Goal: Information Seeking & Learning: Learn about a topic

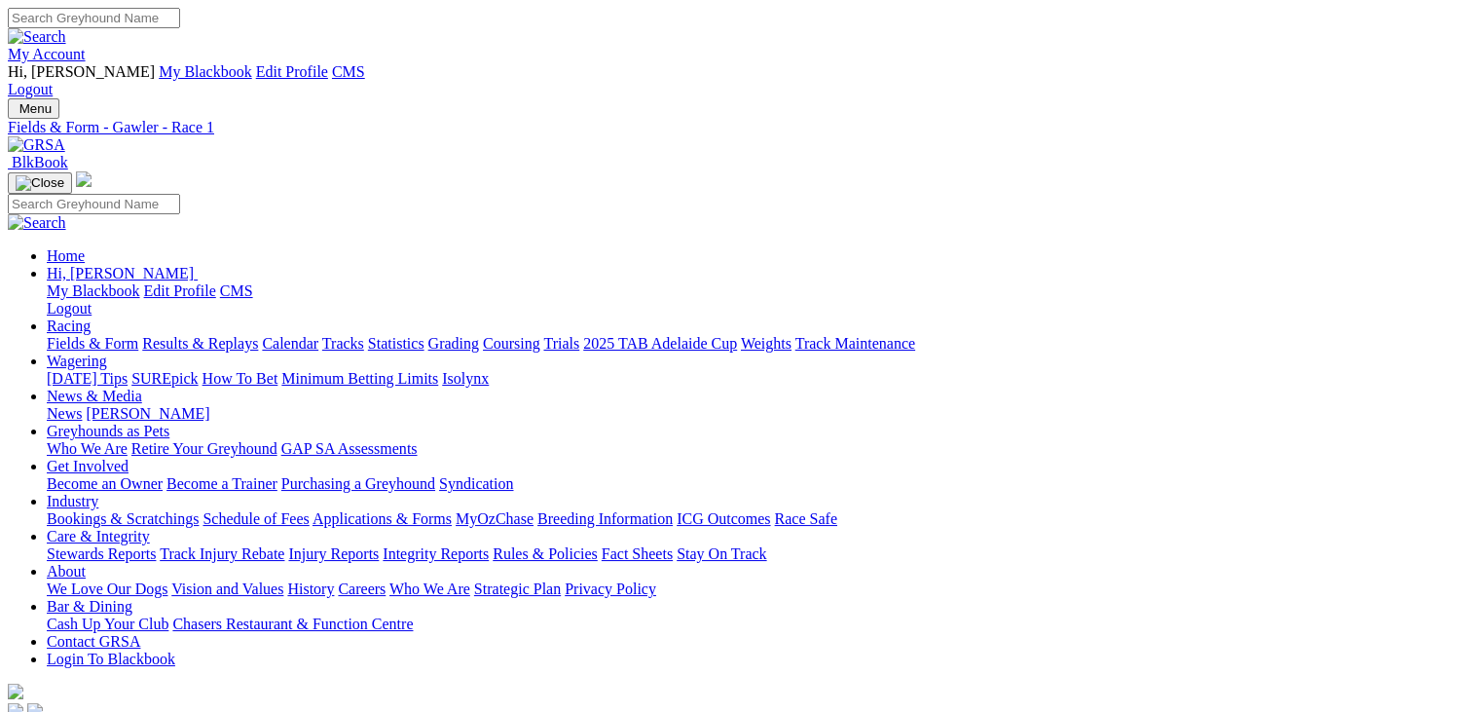
click at [65, 136] on img at bounding box center [36, 145] width 57 height 18
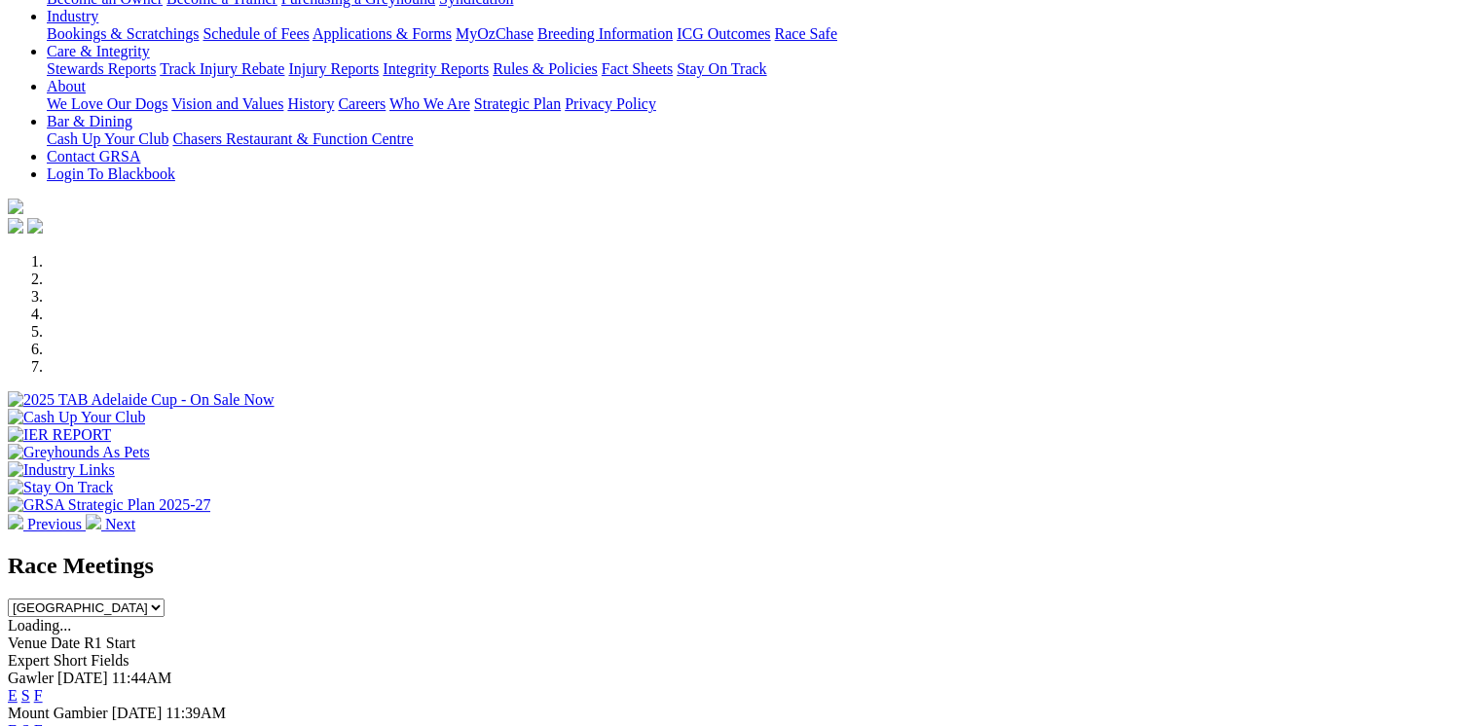
scroll to position [471, 0]
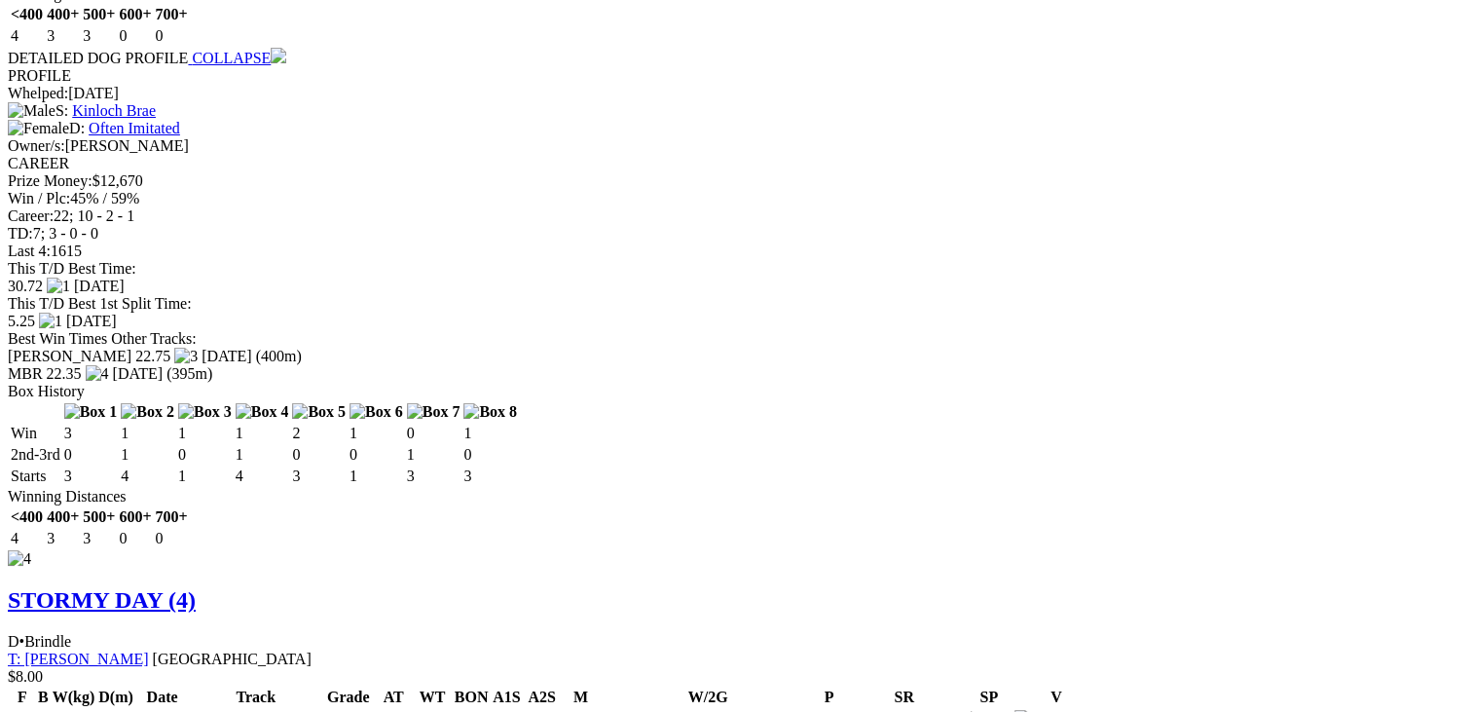
scroll to position [7000, 0]
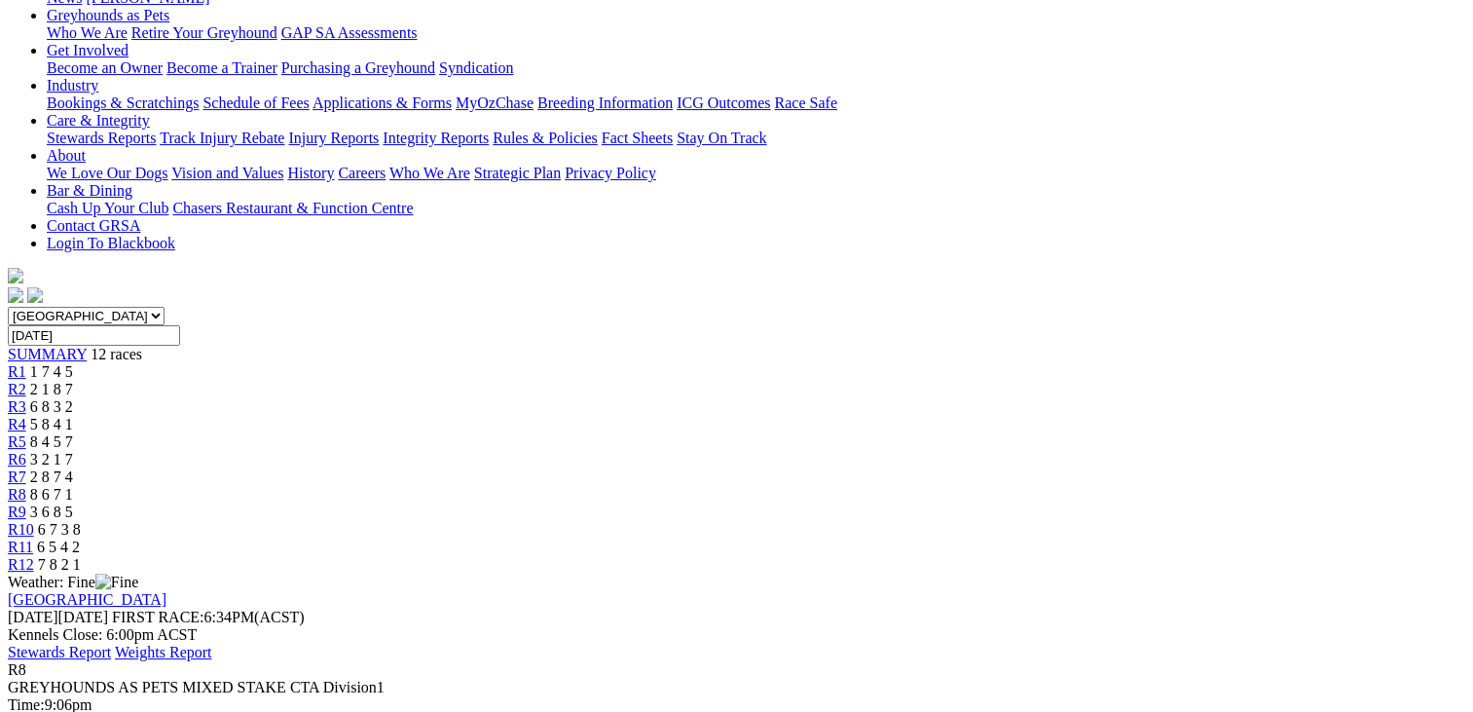
scroll to position [395, 0]
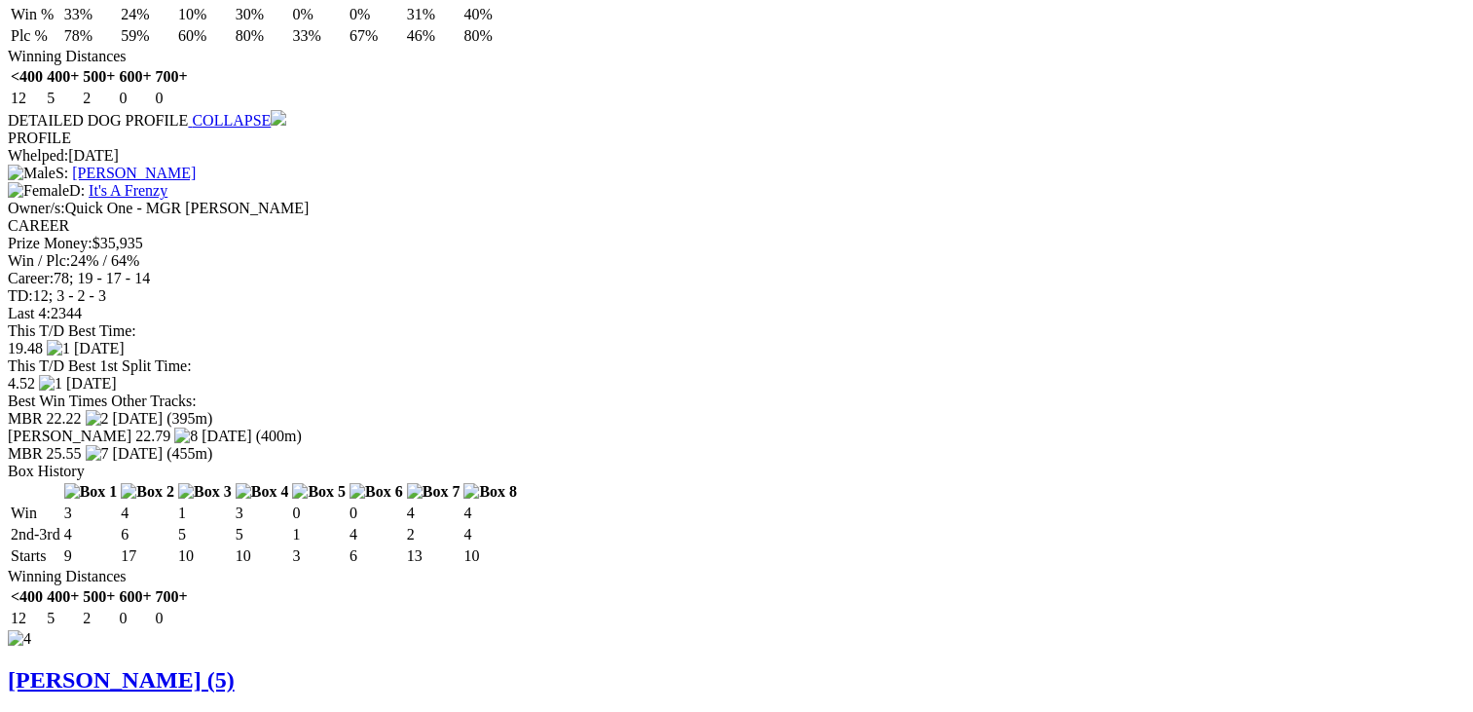
scroll to position [9237, 0]
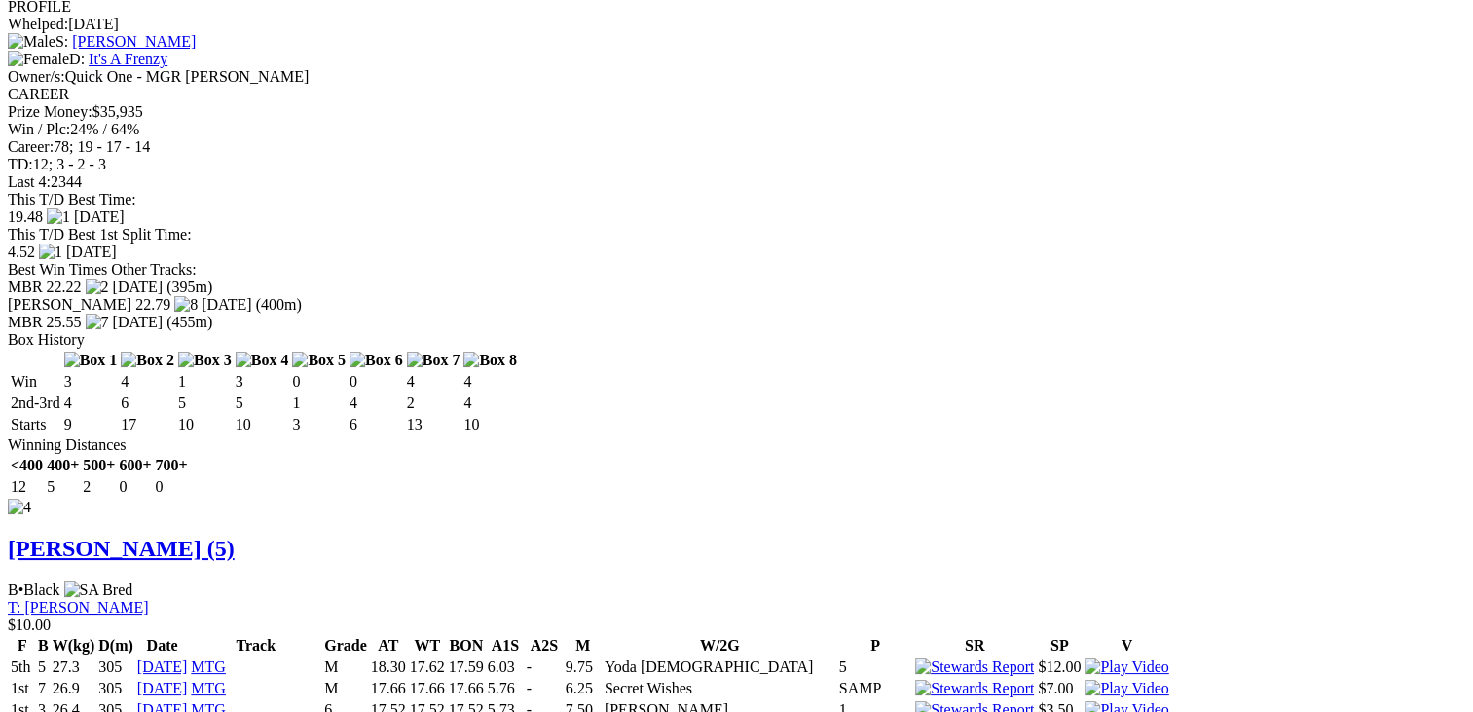
scroll to position [9369, 0]
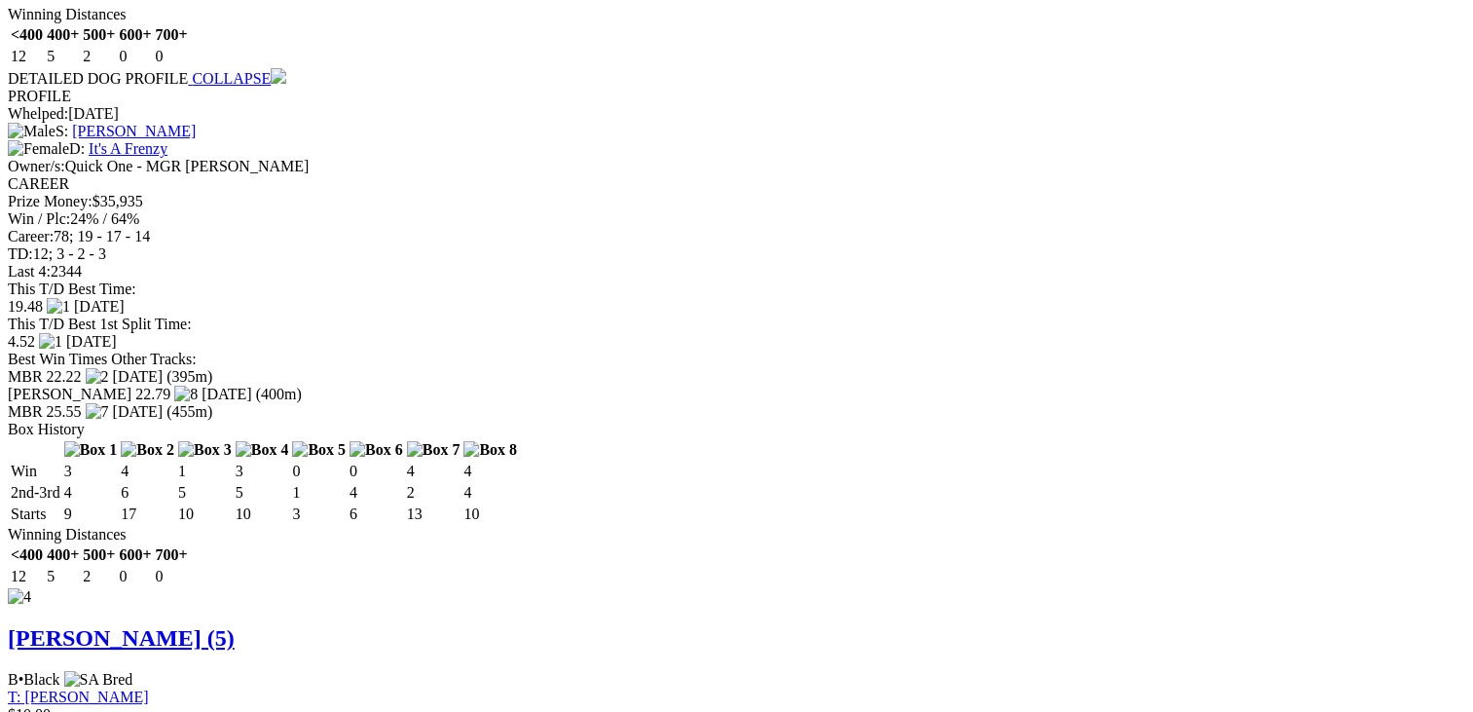
scroll to position [9273, 0]
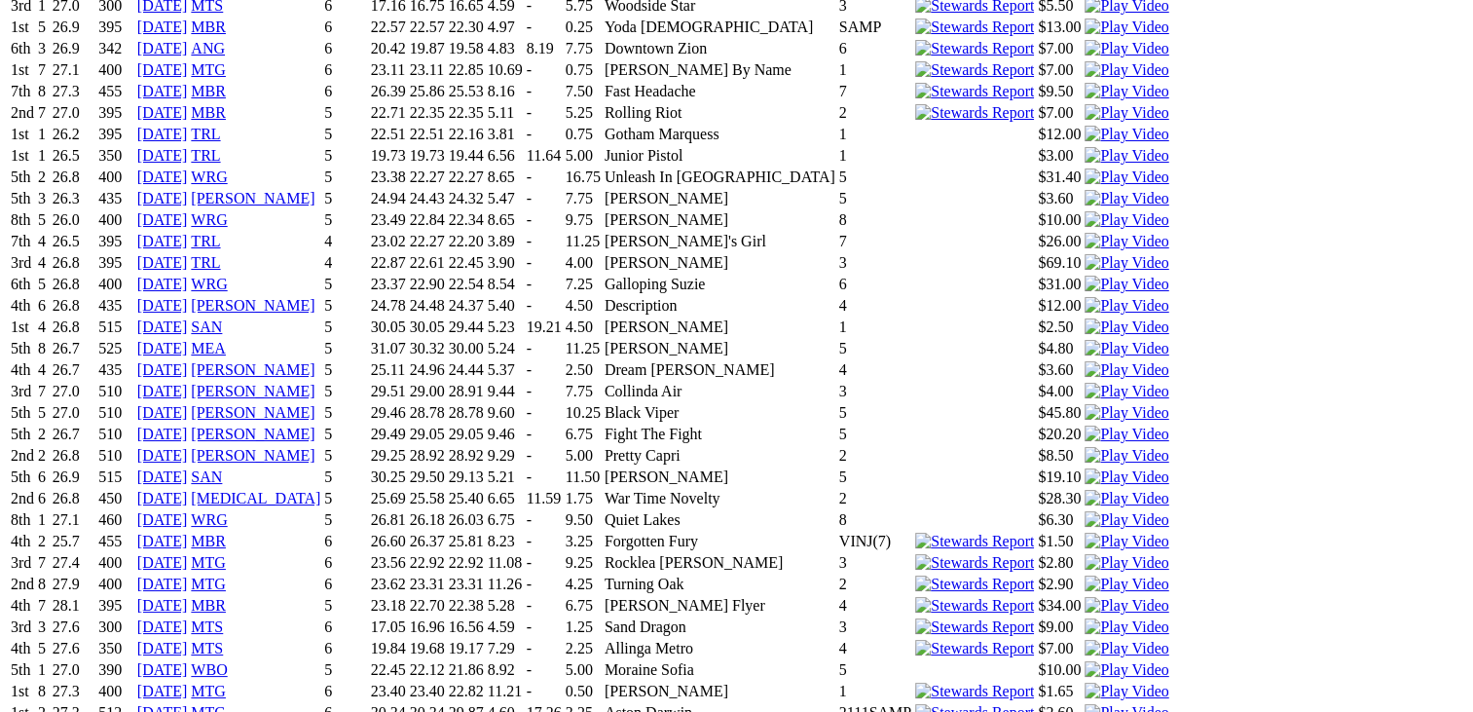
scroll to position [10190, 0]
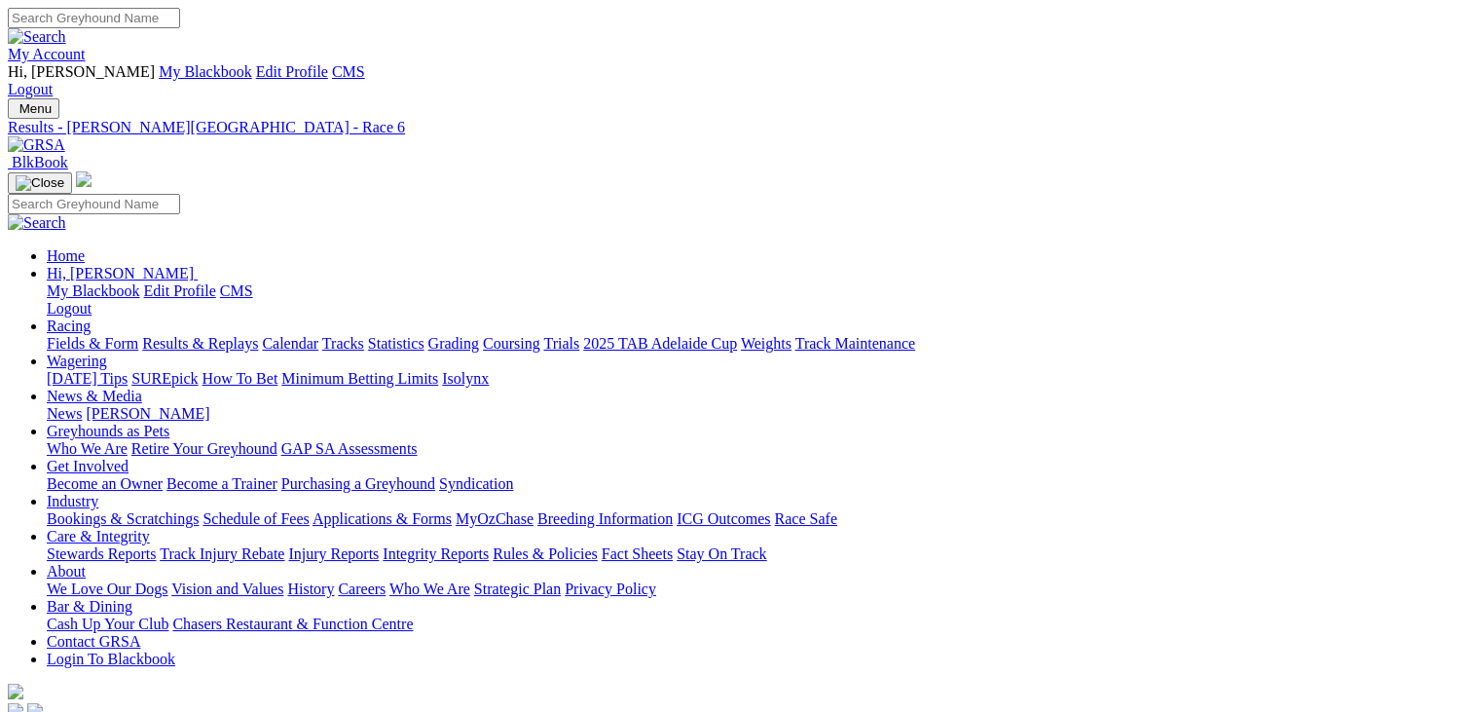
click at [65, 136] on img at bounding box center [36, 145] width 57 height 18
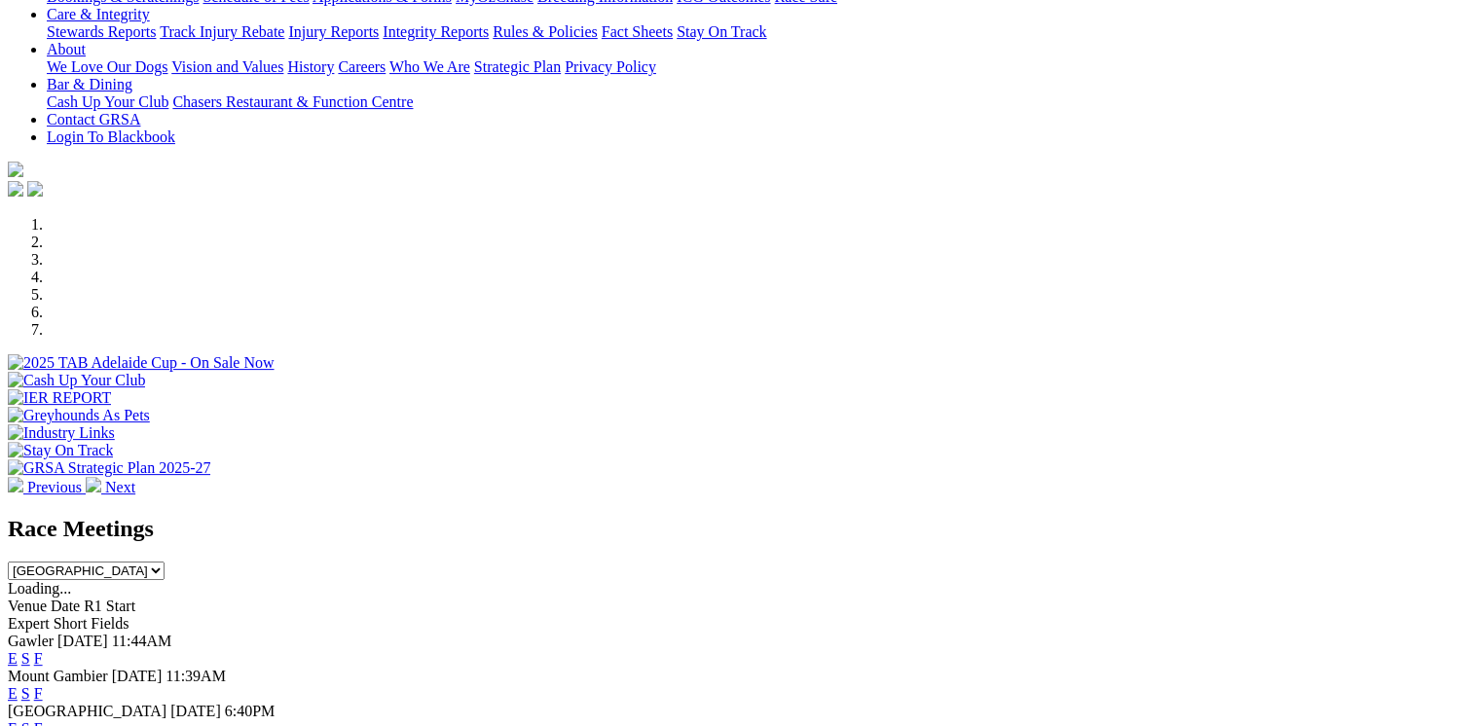
scroll to position [509, 0]
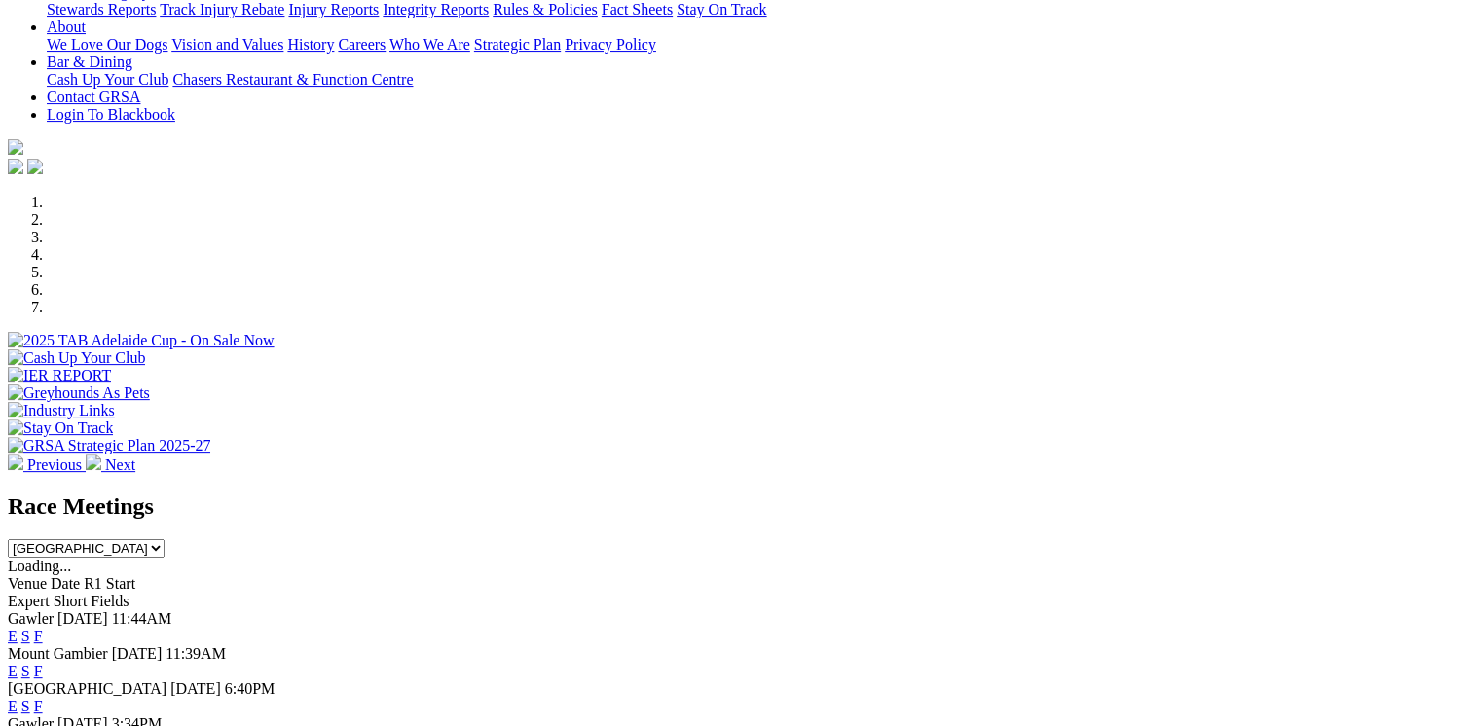
click at [18, 628] on link "E" at bounding box center [13, 636] width 10 height 17
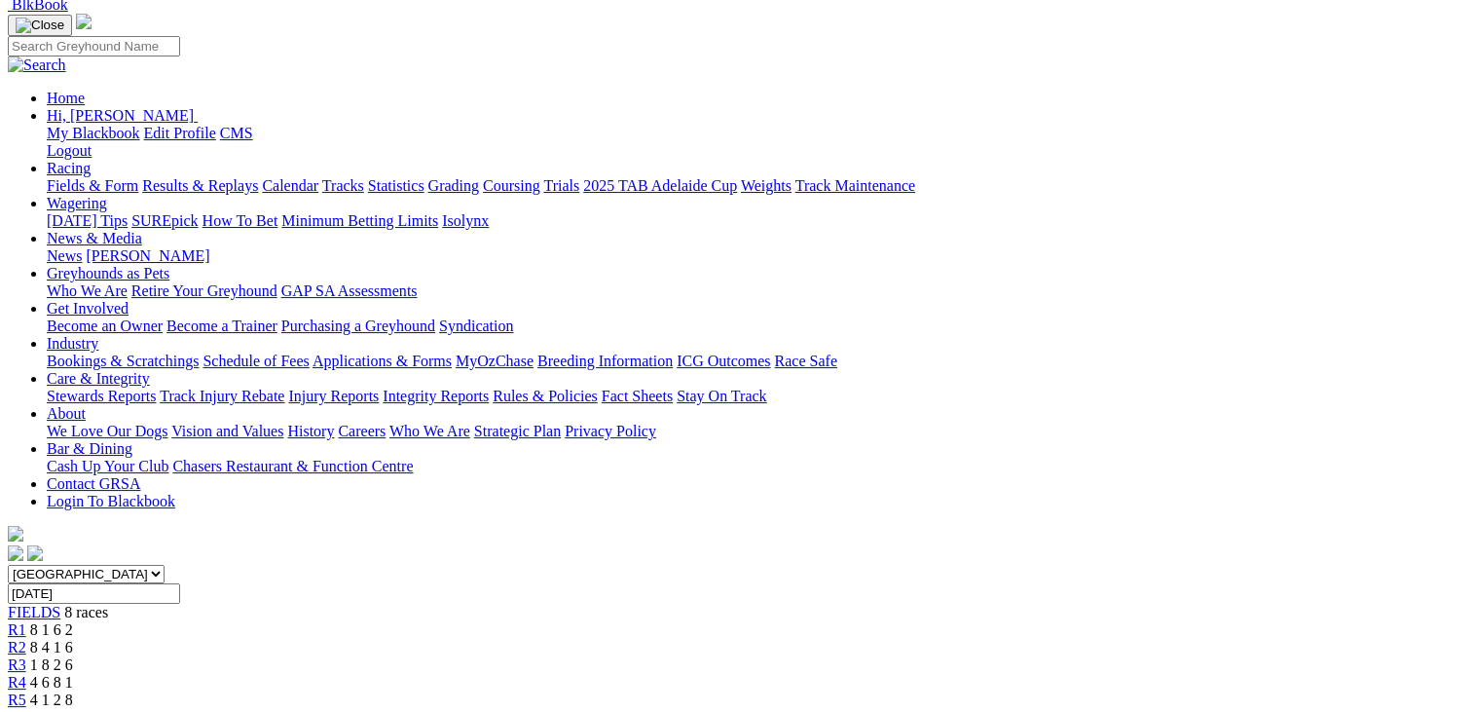
scroll to position [201, 0]
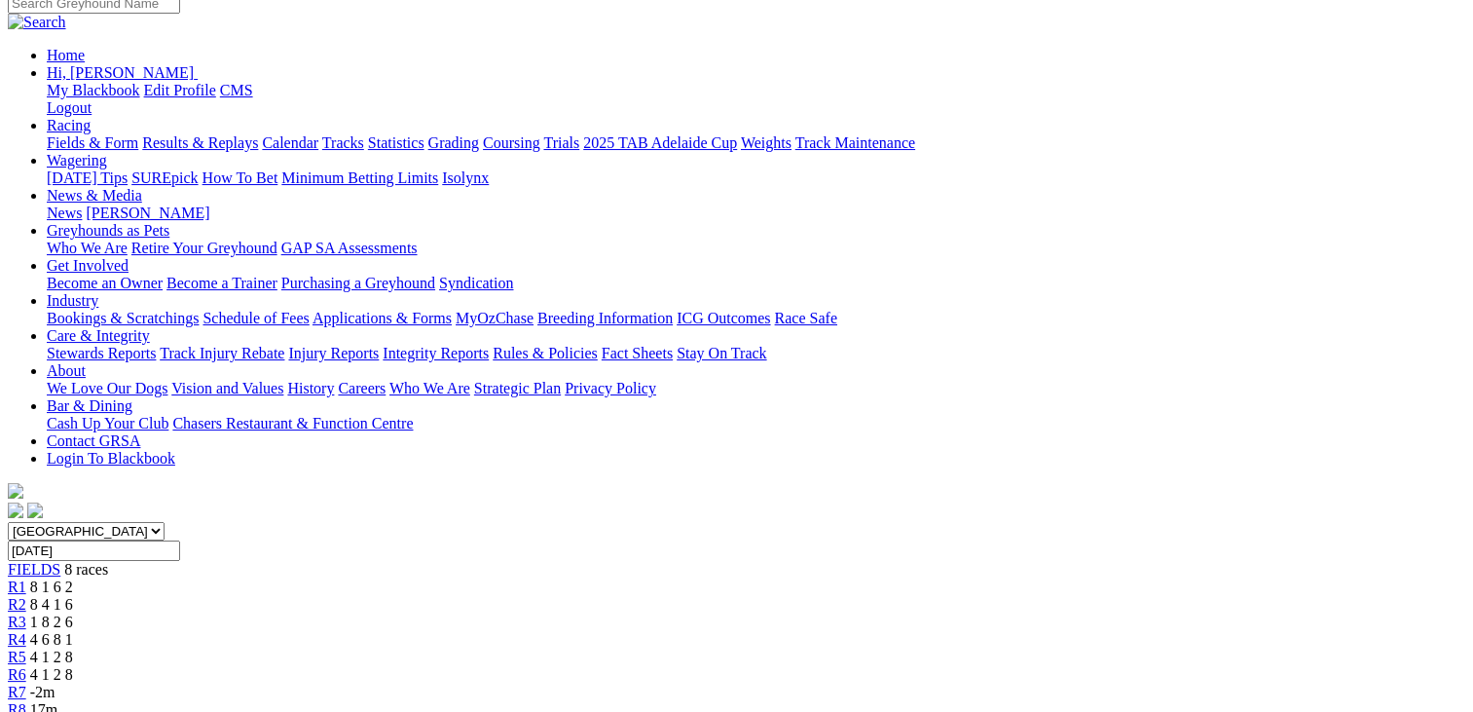
click at [73, 666] on span "4 1 2 8" at bounding box center [51, 674] width 43 height 17
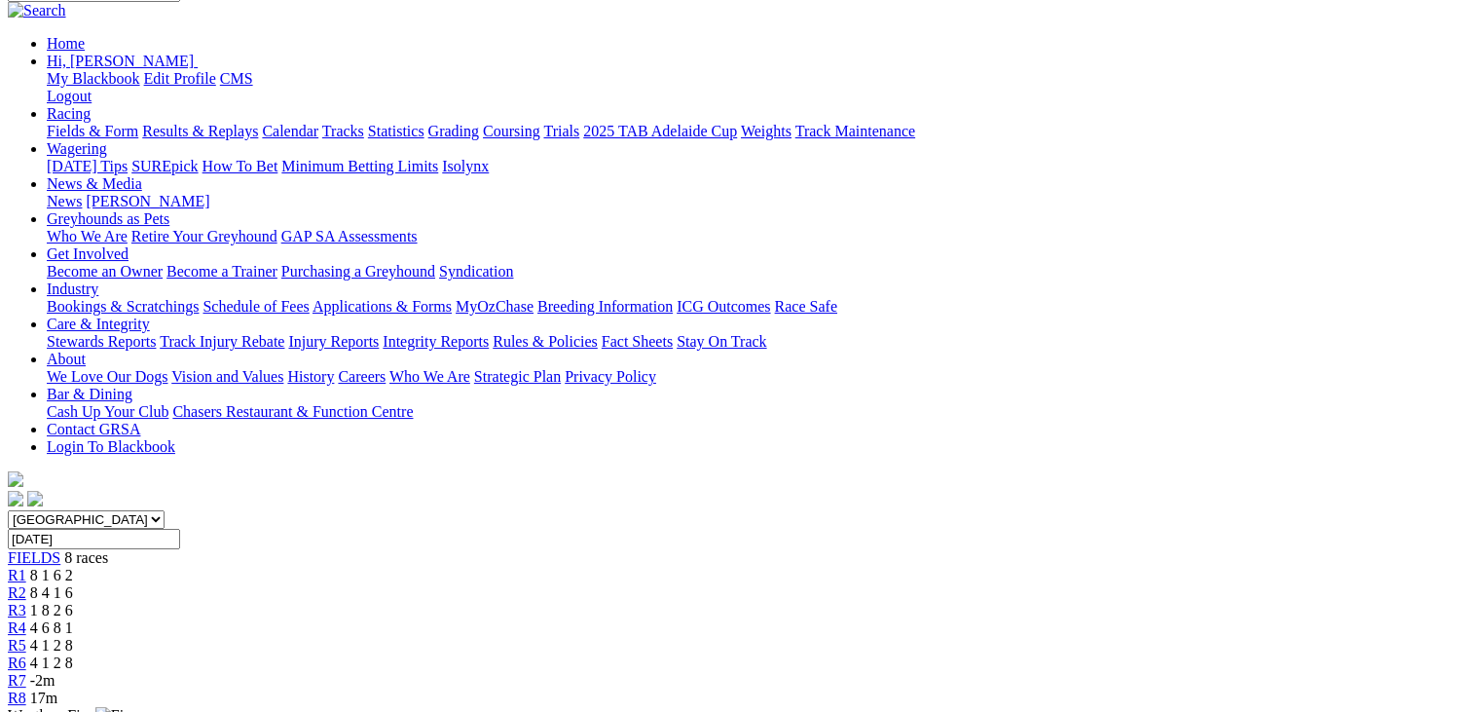
scroll to position [211, 0]
click at [73, 638] on span "4 1 2 8" at bounding box center [51, 646] width 43 height 17
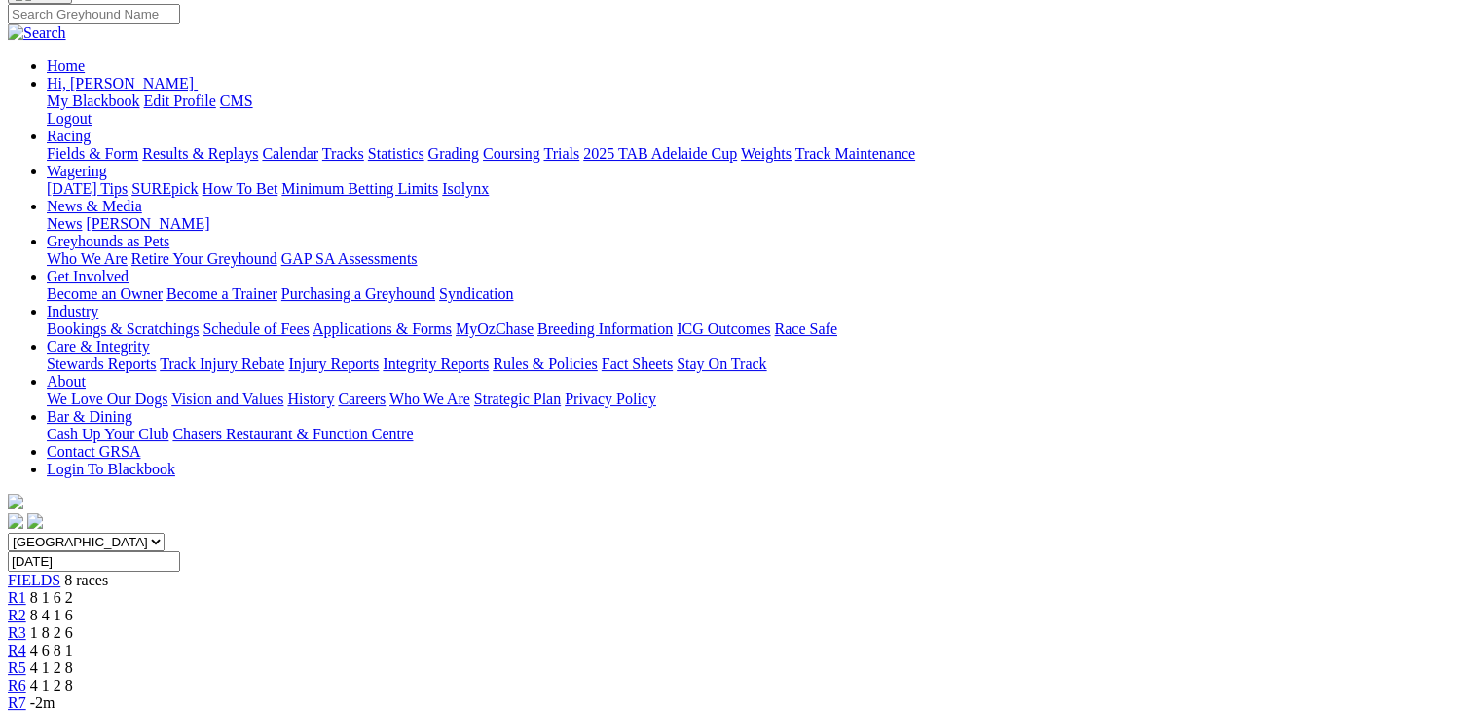
scroll to position [187, 0]
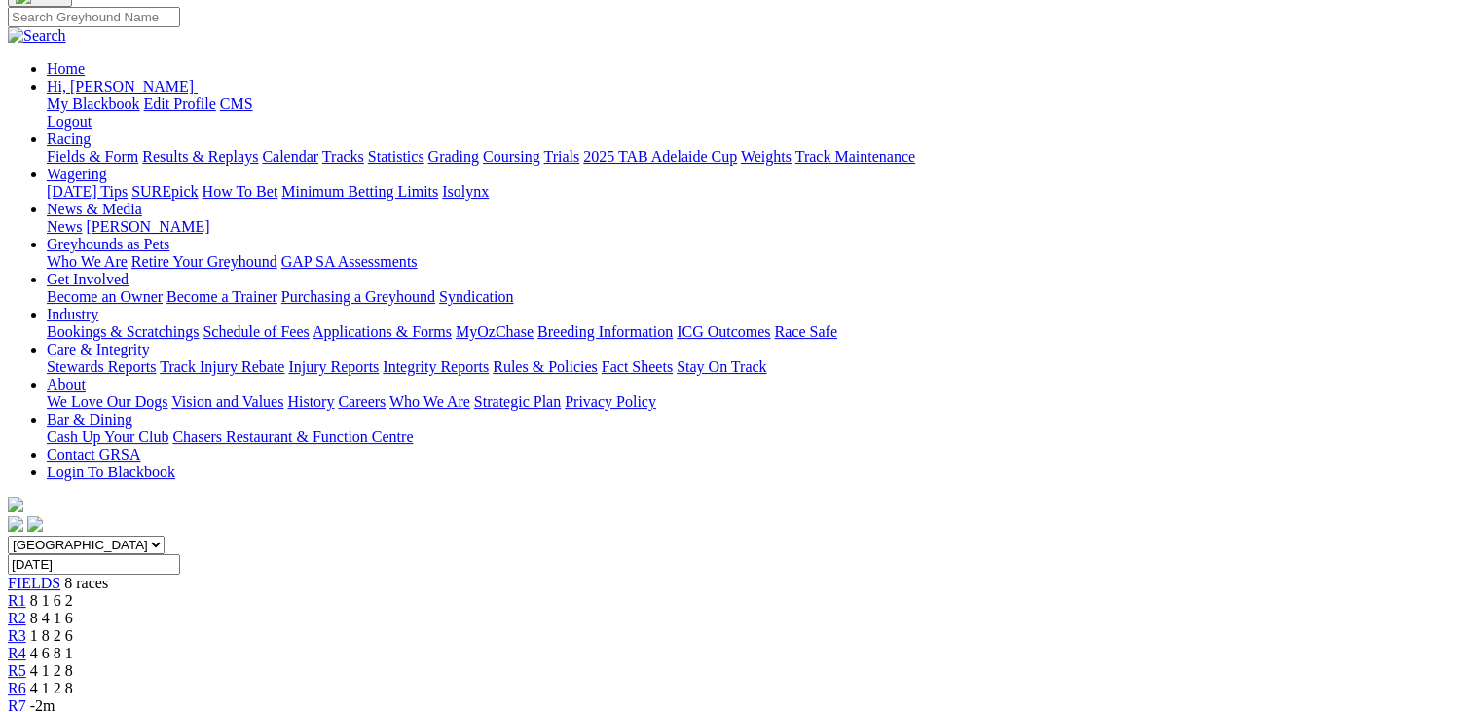
click at [73, 645] on span "4 6 8 1" at bounding box center [51, 653] width 43 height 17
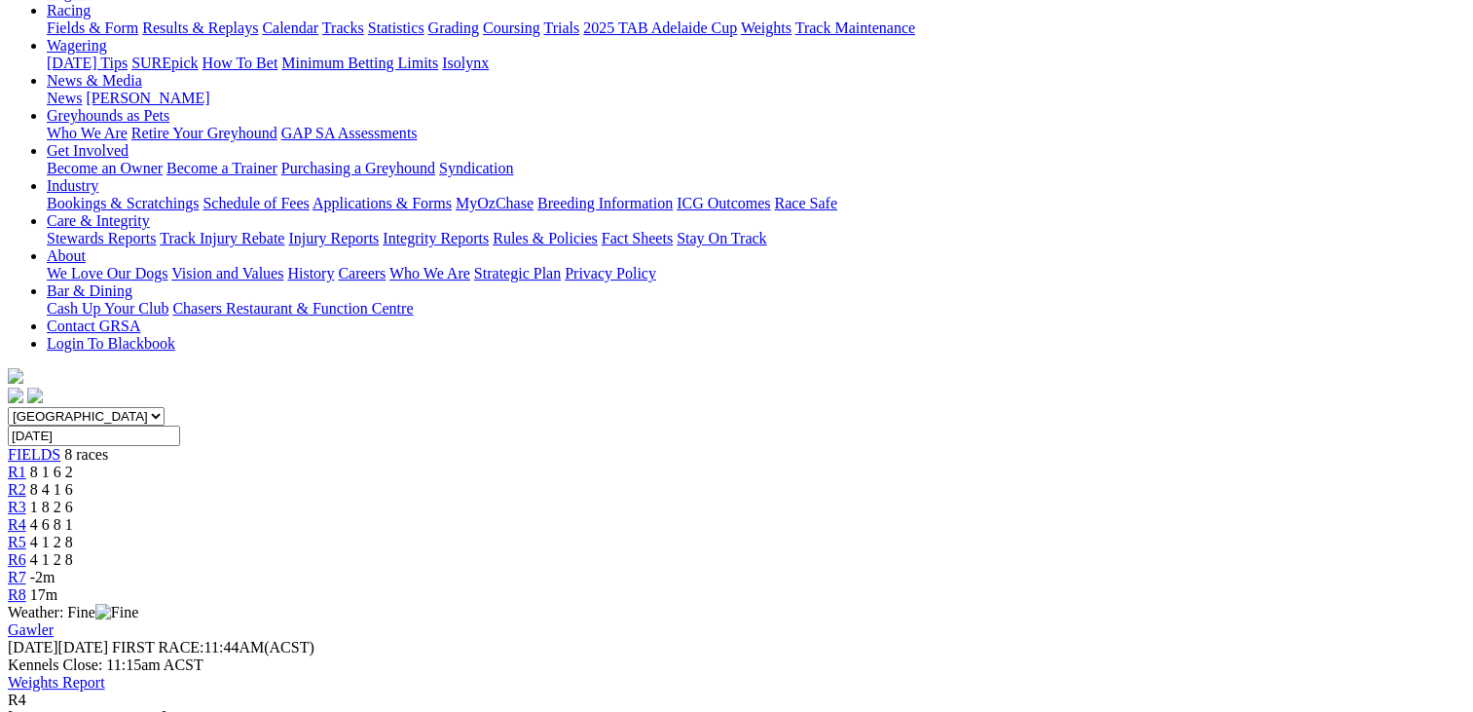
scroll to position [314, 0]
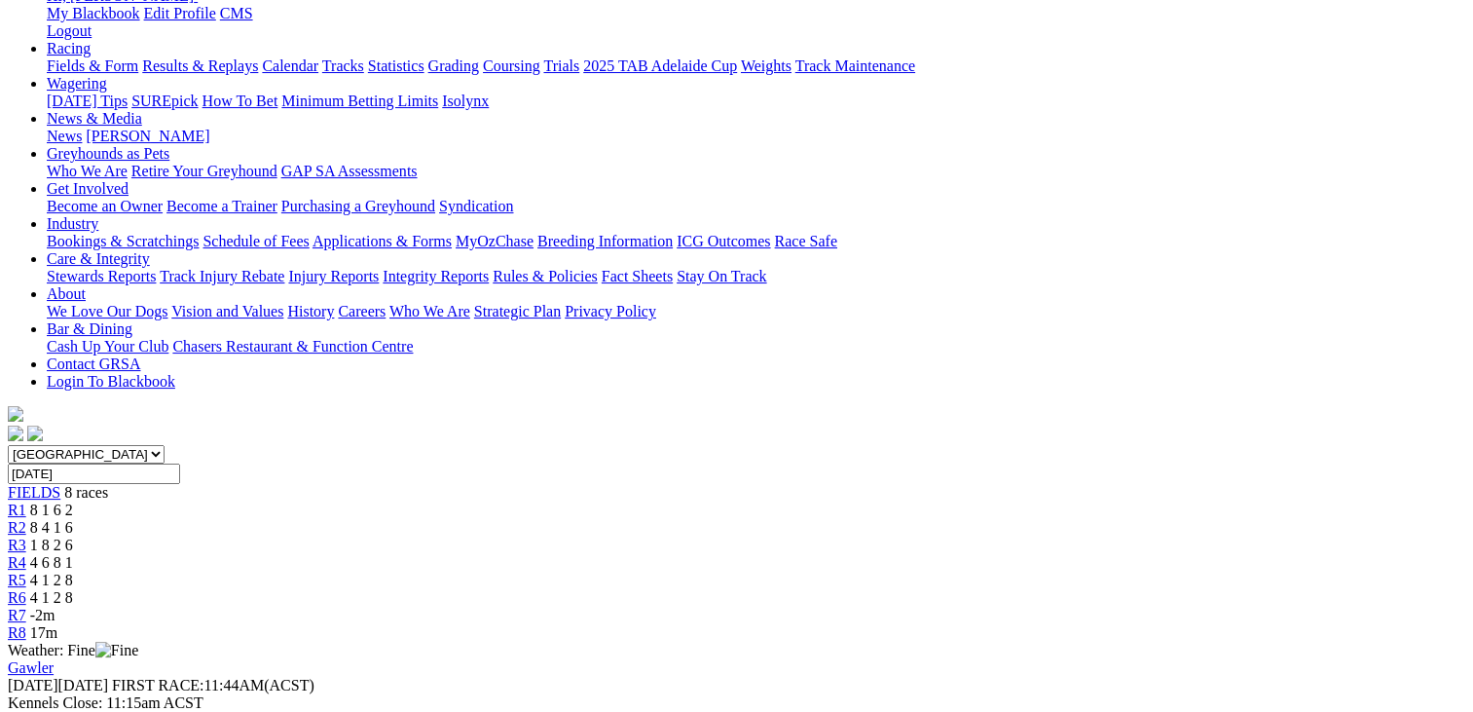
scroll to position [277, 0]
click at [26, 537] on link "R3" at bounding box center [17, 545] width 18 height 17
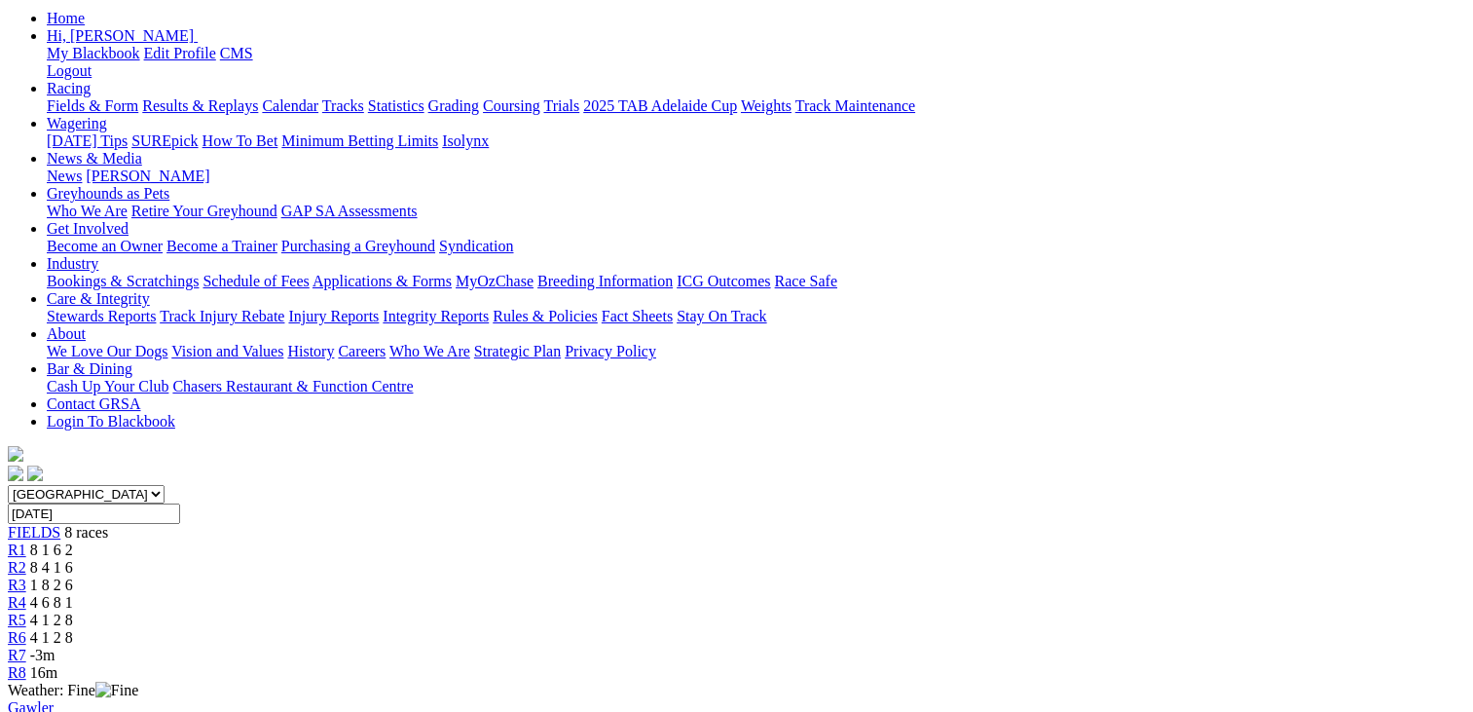
scroll to position [238, 0]
click at [73, 559] on span "8 4 1 6" at bounding box center [51, 567] width 43 height 17
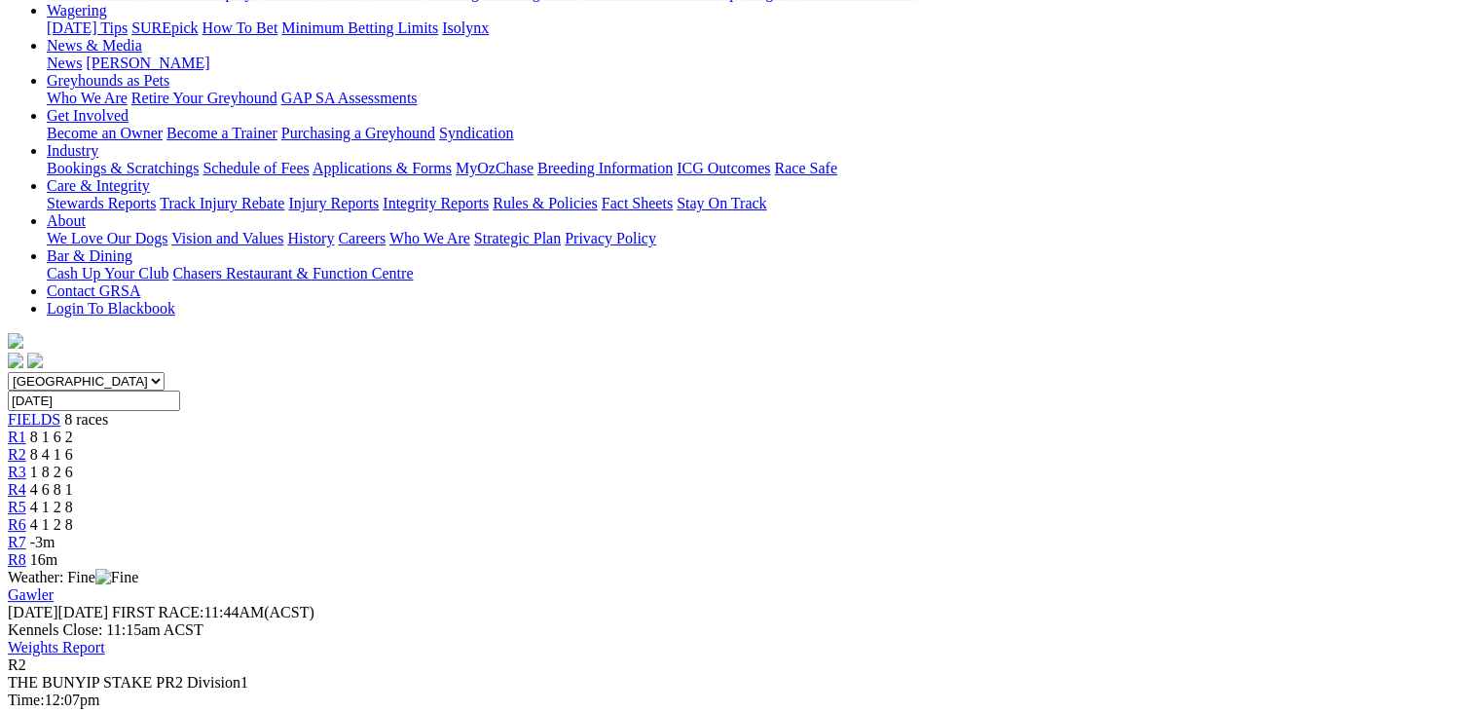
scroll to position [351, 0]
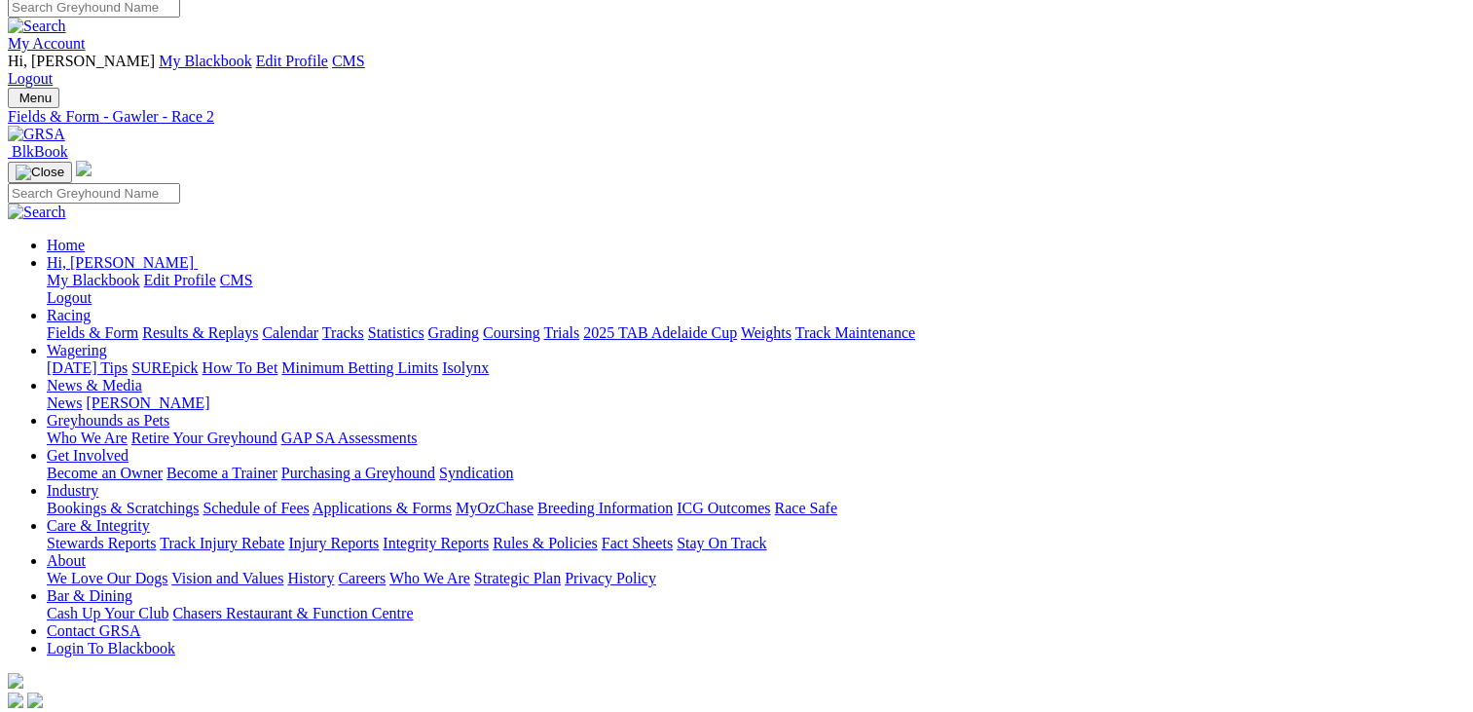
scroll to position [0, 0]
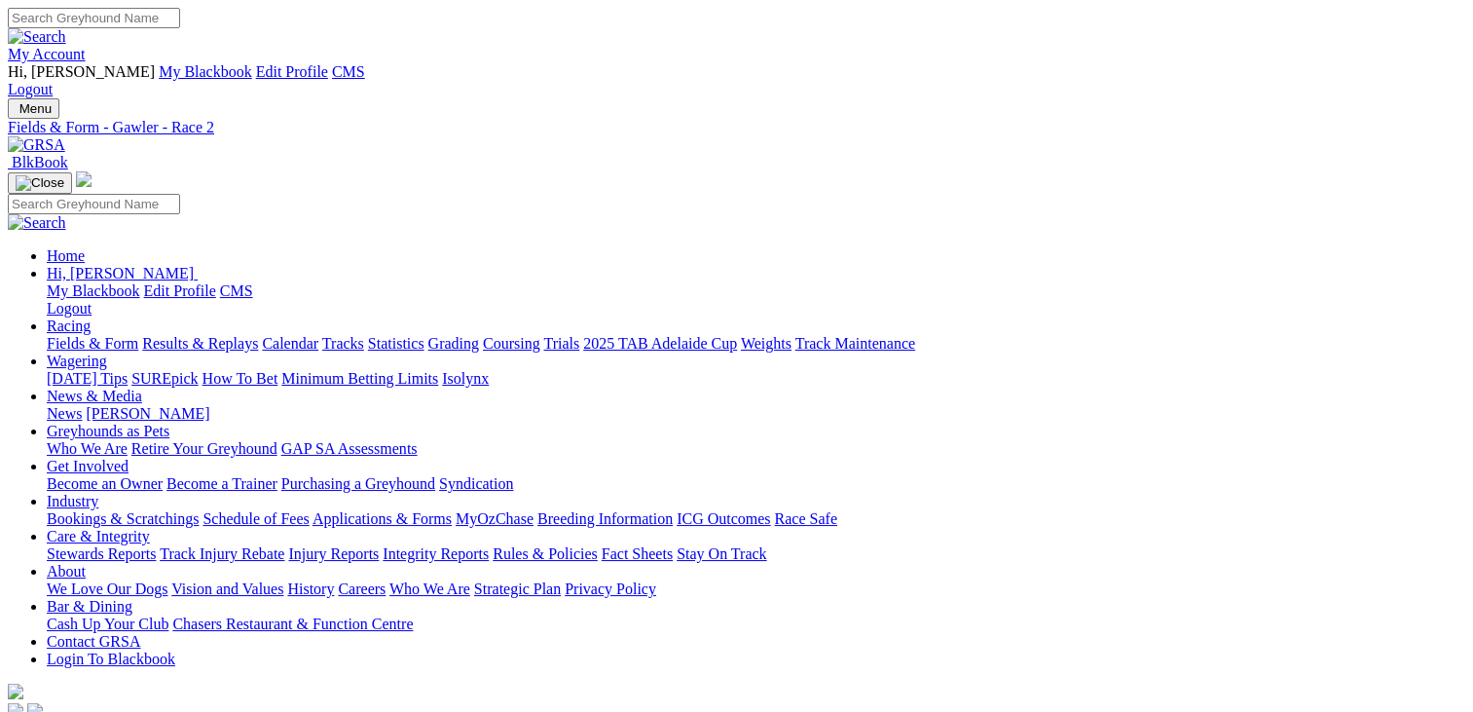
click at [65, 136] on img at bounding box center [36, 145] width 57 height 18
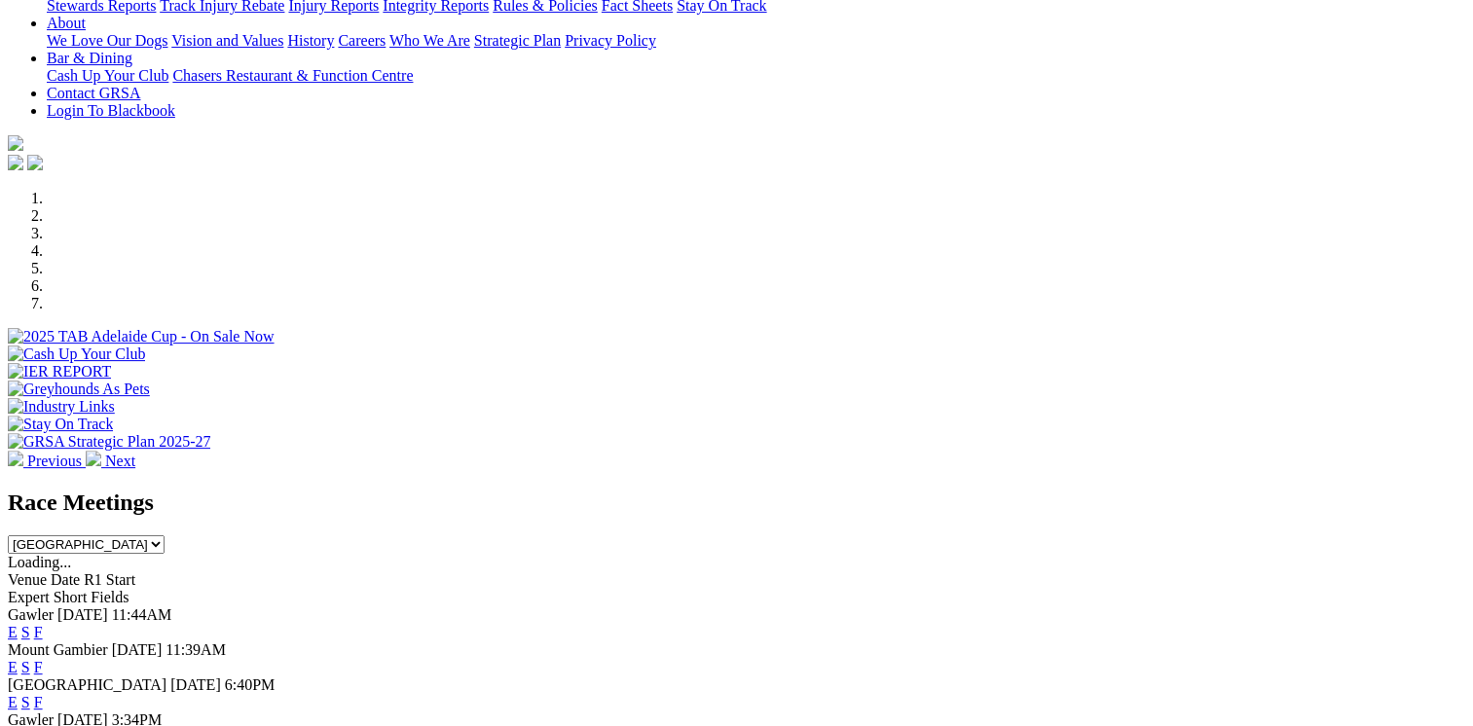
scroll to position [547, 0]
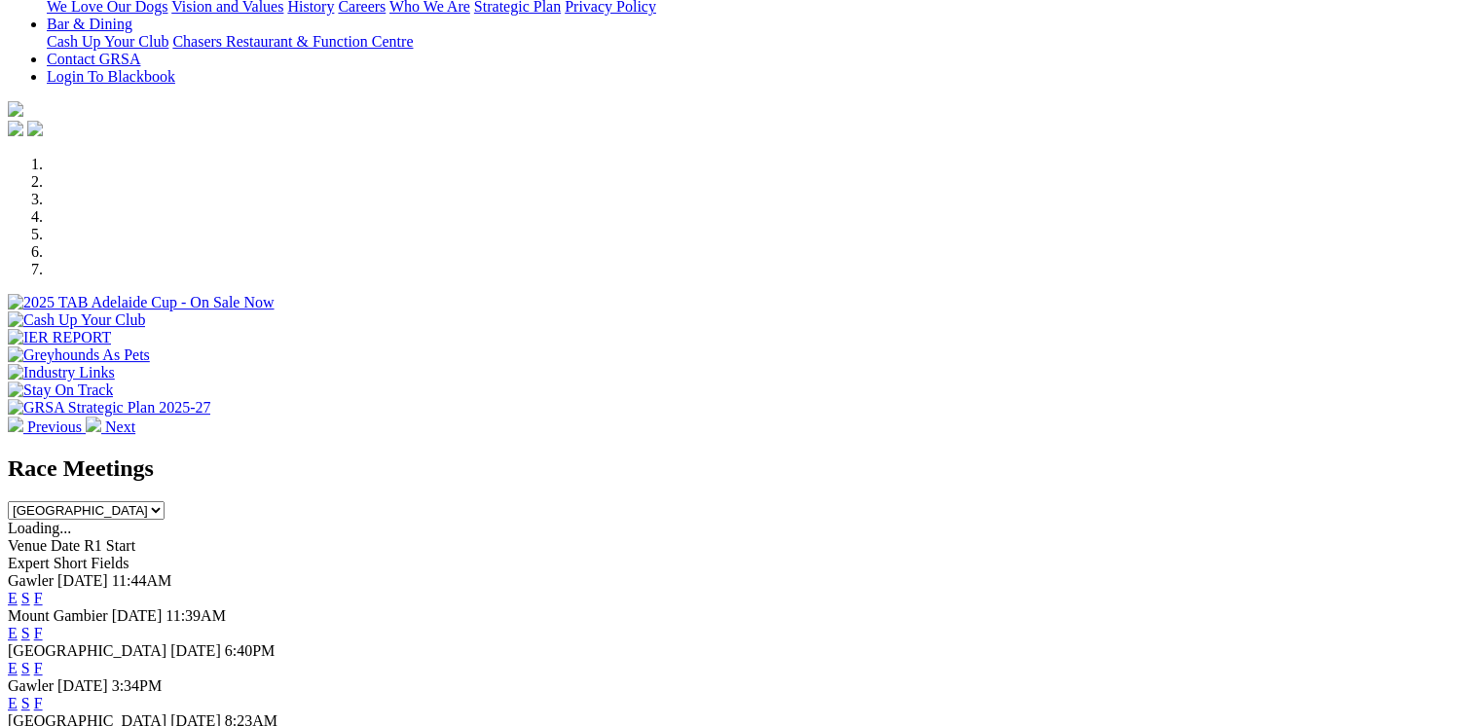
click at [18, 695] on link "E" at bounding box center [13, 703] width 10 height 17
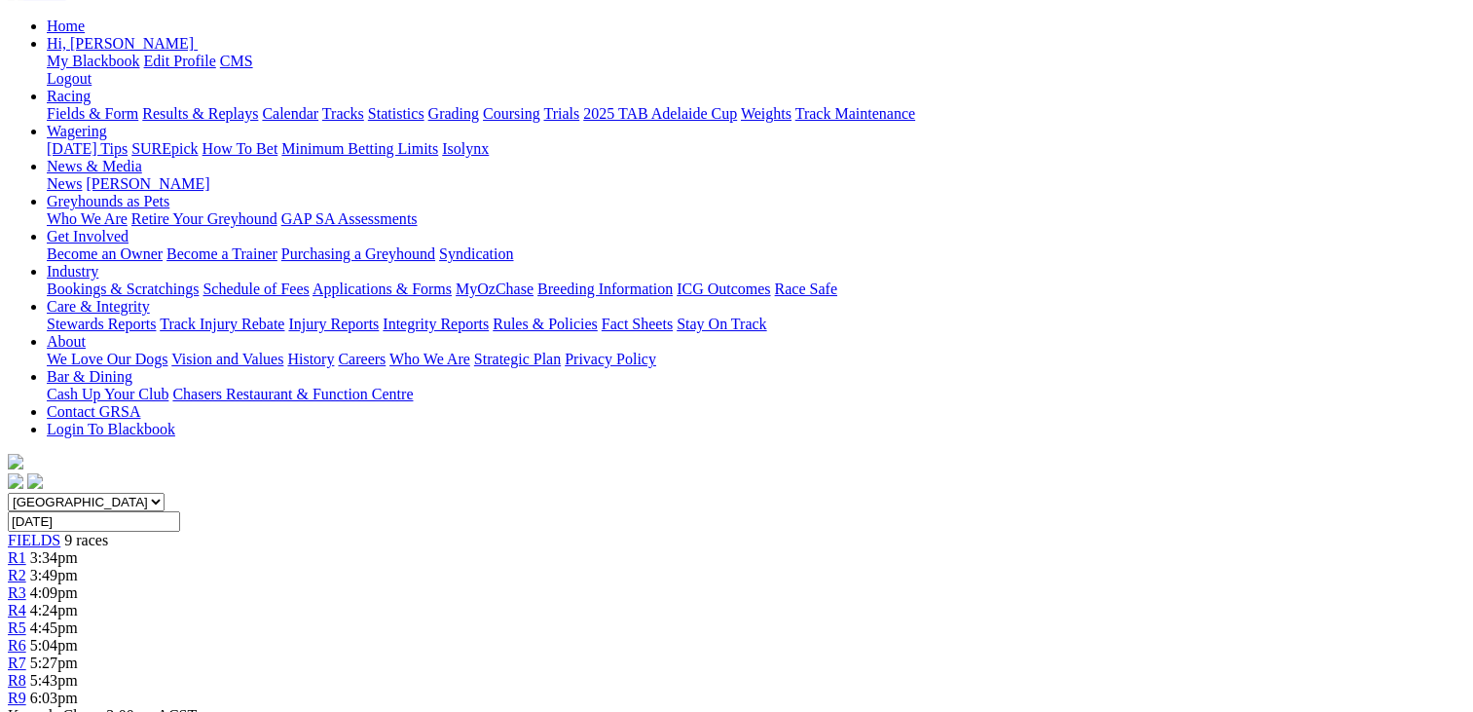
scroll to position [180, 0]
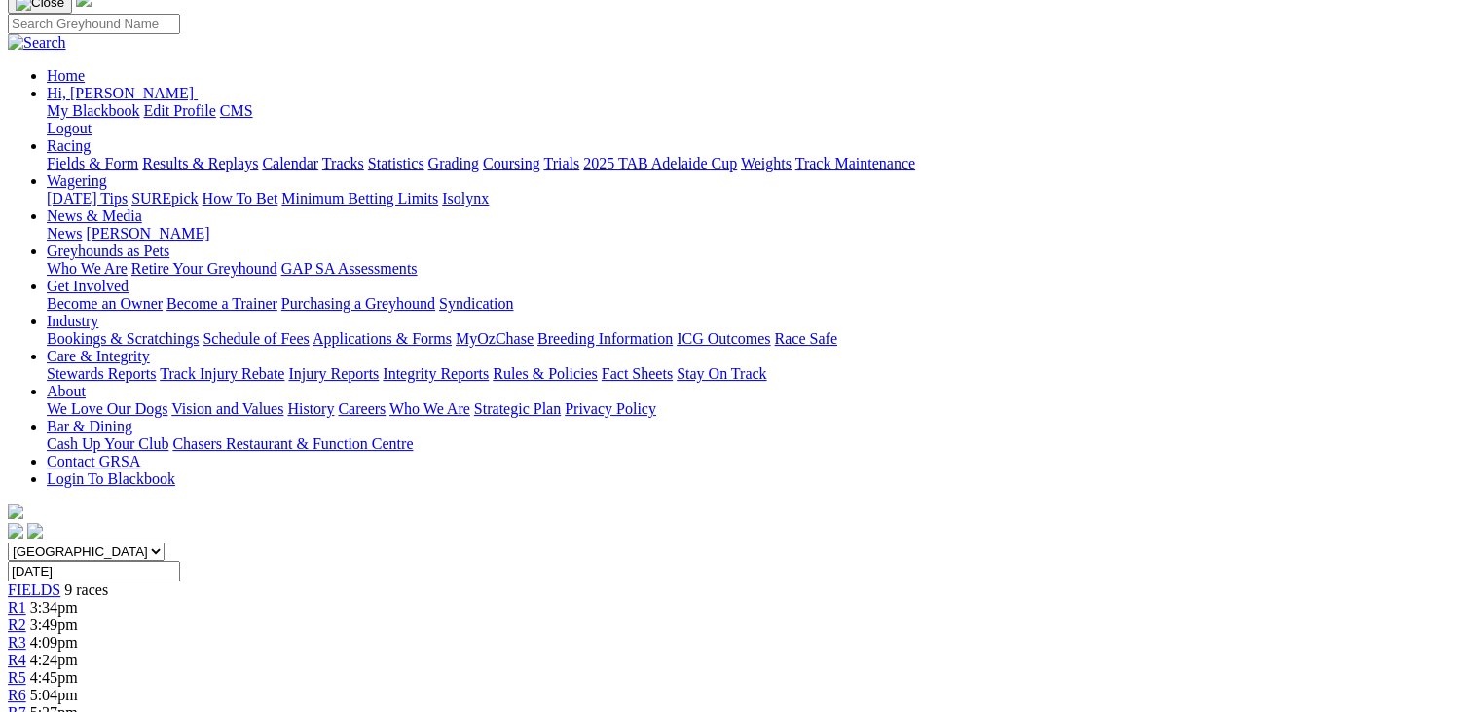
click at [26, 669] on span "R5" at bounding box center [17, 677] width 18 height 17
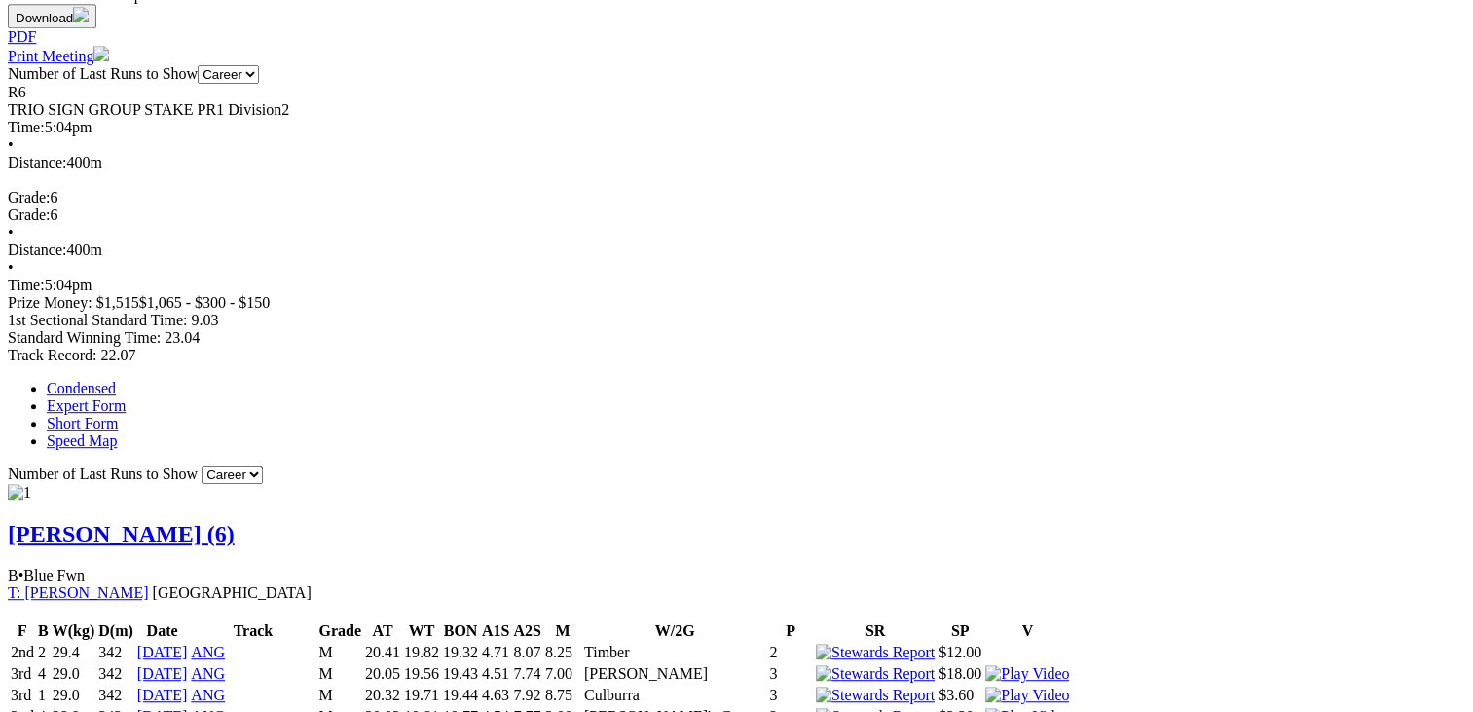
scroll to position [1025, 0]
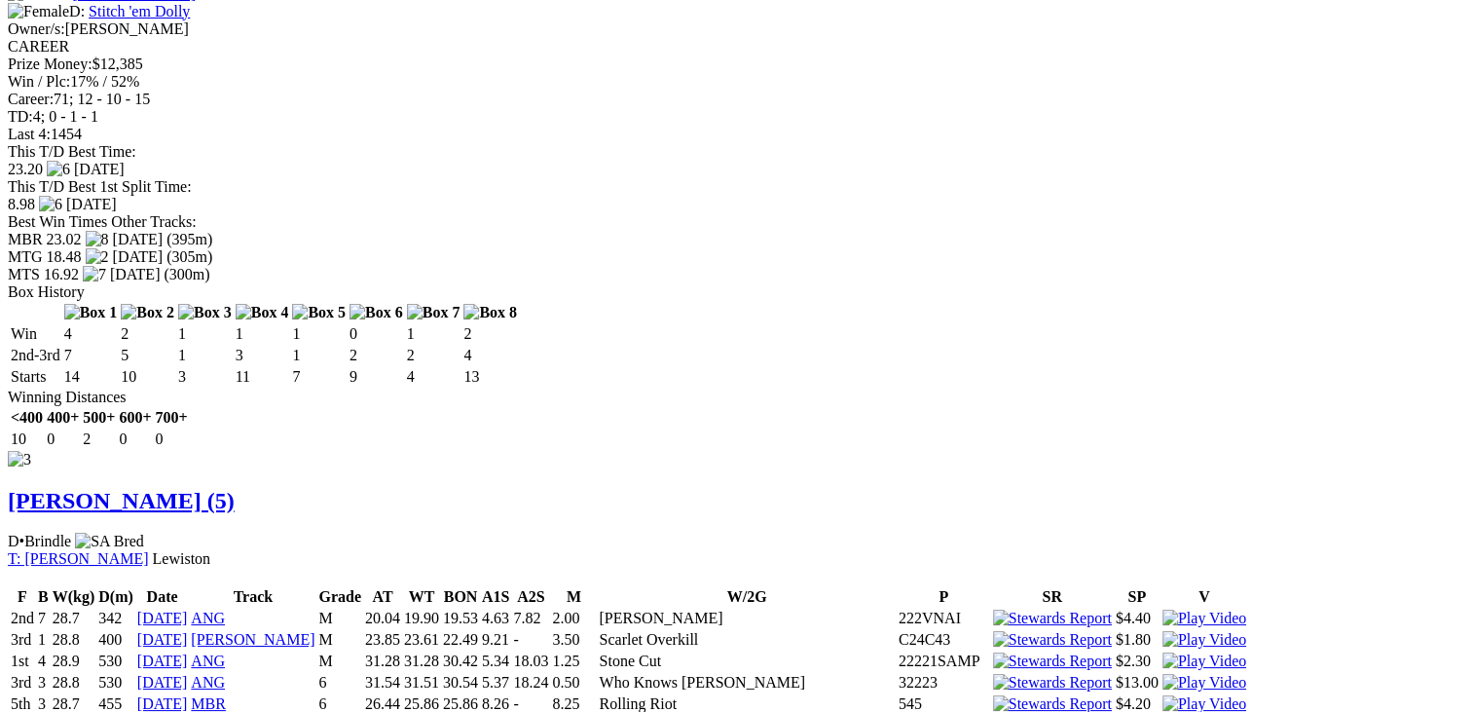
scroll to position [6607, 0]
